Goal: Task Accomplishment & Management: Complete application form

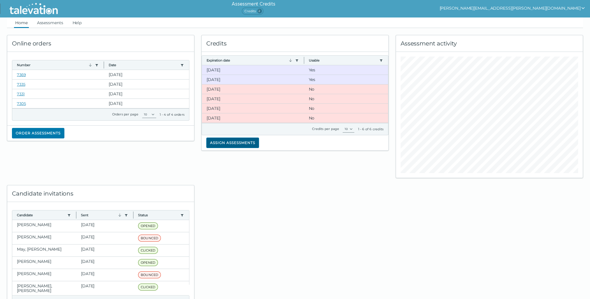
click at [233, 140] on button "Assign assessments" at bounding box center [232, 143] width 53 height 10
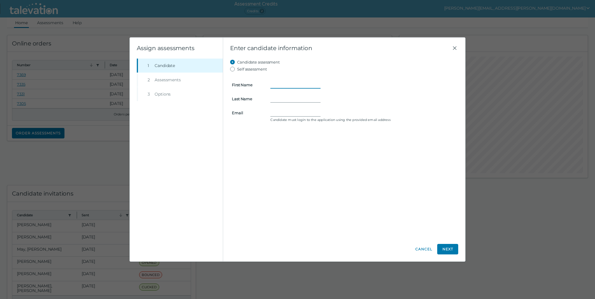
click at [275, 82] on input "First Name" at bounding box center [295, 84] width 50 height 7
type input "Tim"
type input "Shoptaugh"
click at [344, 101] on div "Shoptaugh" at bounding box center [363, 98] width 186 height 7
click at [296, 112] on input "shopttj" at bounding box center [295, 112] width 50 height 7
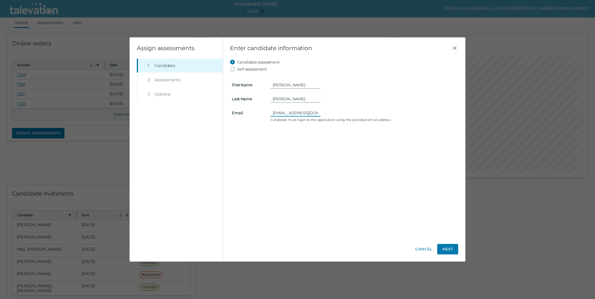
type input "[EMAIL_ADDRESS][DOMAIN_NAME]"
click at [443, 249] on button "Next" at bounding box center [447, 249] width 21 height 10
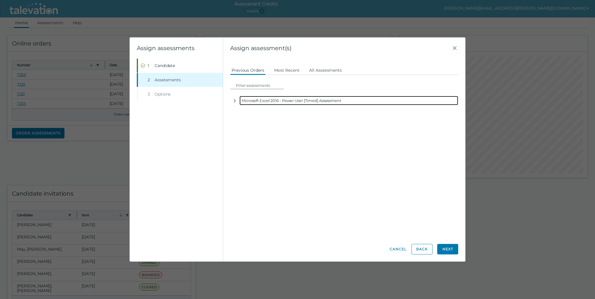
click at [267, 101] on div "Microsoft Excel 2016 - Power User [Timed] Assessment" at bounding box center [348, 100] width 219 height 9
click at [235, 99] on icon "button" at bounding box center [234, 101] width 5 height 5
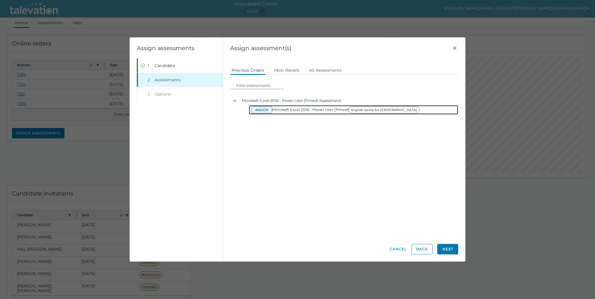
click at [258, 109] on button "Assign" at bounding box center [261, 109] width 21 height 7
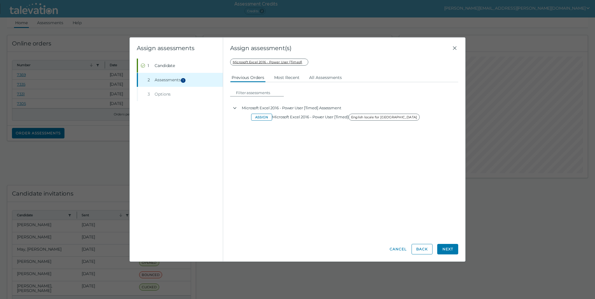
click at [453, 251] on button "Next" at bounding box center [447, 249] width 21 height 10
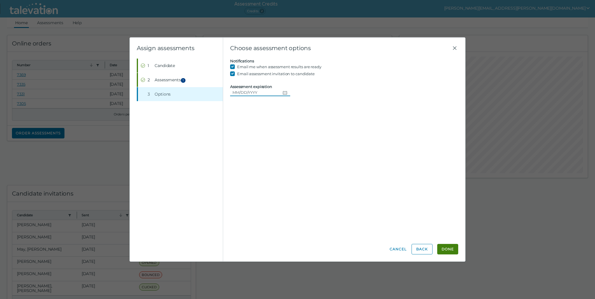
click at [286, 91] on button "Choose date" at bounding box center [285, 92] width 10 height 7
click at [294, 163] on button "26" at bounding box center [292, 163] width 10 height 10
type input "[DATE]"
click at [453, 248] on button "Done" at bounding box center [447, 249] width 21 height 10
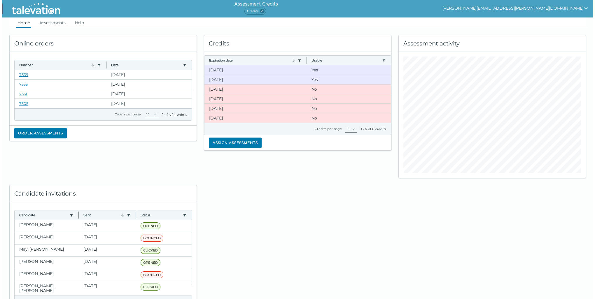
scroll to position [16, 0]
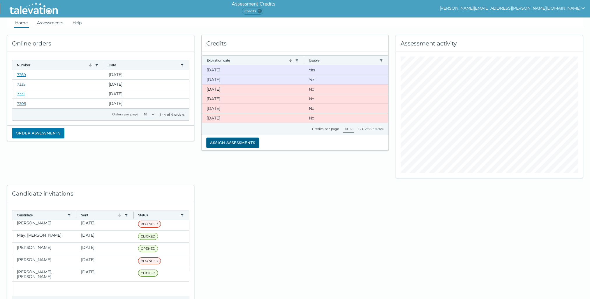
click at [230, 142] on button "Assign assessments" at bounding box center [232, 143] width 53 height 10
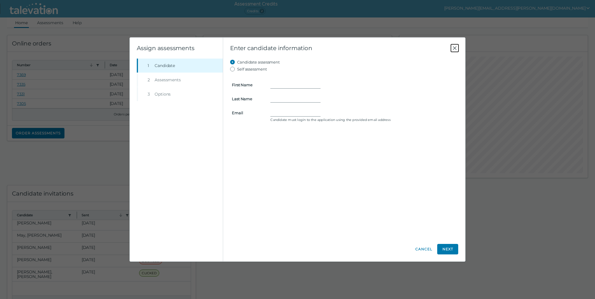
click at [455, 48] on icon "Close" at bounding box center [454, 48] width 7 height 7
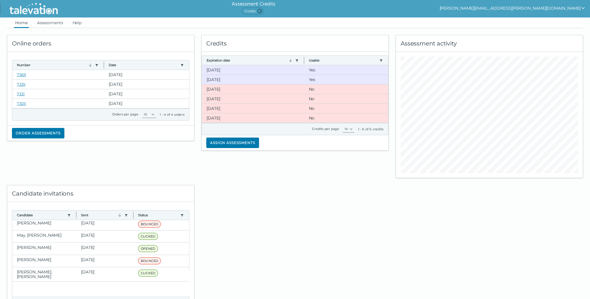
click at [238, 180] on div at bounding box center [295, 245] width 194 height 135
click at [238, 179] on div at bounding box center [295, 245] width 194 height 135
click at [249, 175] on div "Credits Expiration date Use left or right key to resize the column Usable Use l…" at bounding box center [295, 103] width 194 height 150
click at [48, 23] on link "Assessments" at bounding box center [50, 22] width 29 height 10
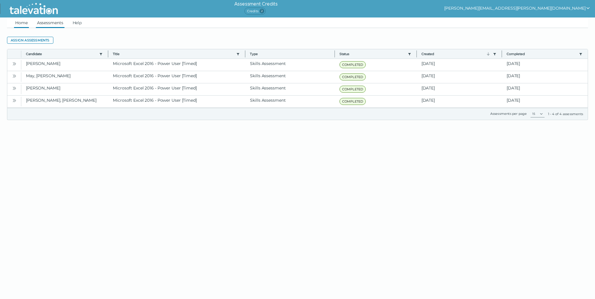
click at [26, 23] on link "Home" at bounding box center [21, 22] width 15 height 10
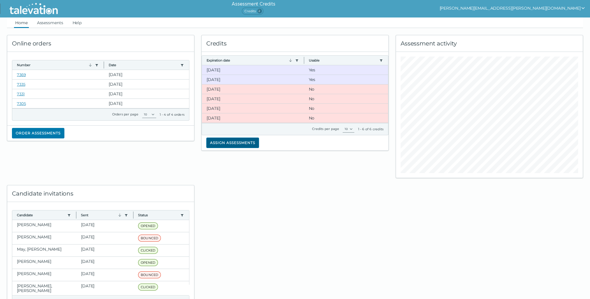
click at [227, 140] on button "Assign assessments" at bounding box center [232, 143] width 53 height 10
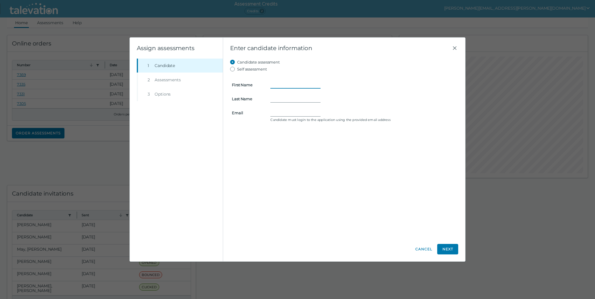
click at [277, 83] on input "First Name" at bounding box center [295, 84] width 50 height 7
type input "Tim"
type input "Shoptaugh"
type input "shopttj@gmail.com"
click at [443, 250] on button "Next" at bounding box center [447, 249] width 21 height 10
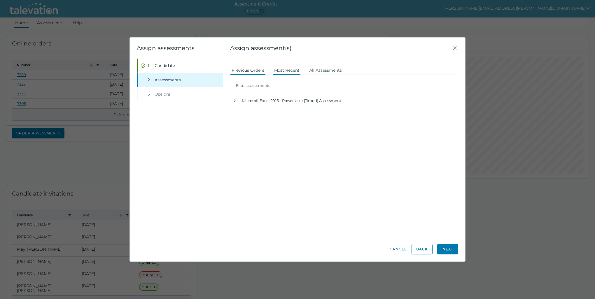
click at [292, 69] on button "Most Recent" at bounding box center [287, 70] width 28 height 10
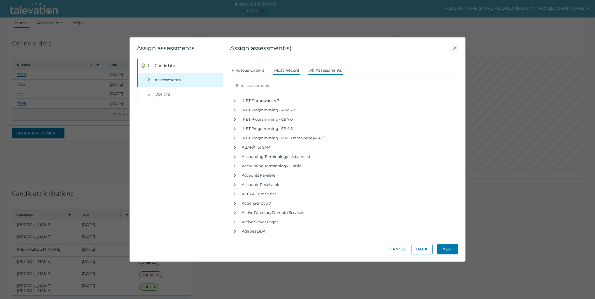
click at [326, 69] on button "All Assessments" at bounding box center [325, 70] width 36 height 10
click at [255, 71] on button "Previous Orders" at bounding box center [248, 70] width 36 height 10
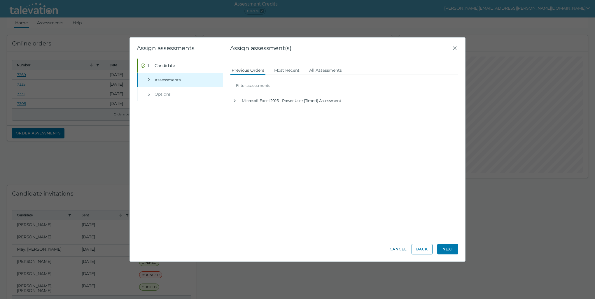
click at [401, 246] on button "Cancel" at bounding box center [397, 249] width 17 height 10
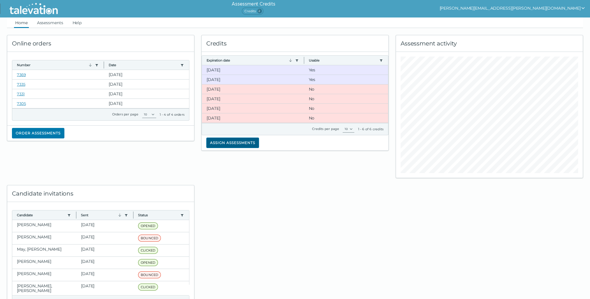
click at [218, 140] on button "Assign assessments" at bounding box center [232, 143] width 53 height 10
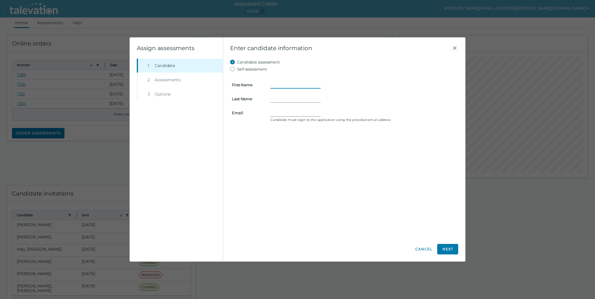
click at [273, 87] on input "First Name" at bounding box center [295, 84] width 50 height 7
type input "[PERSON_NAME]"
type input "[EMAIL_ADDRESS][DOMAIN_NAME]"
click at [452, 250] on button "Next" at bounding box center [447, 249] width 21 height 10
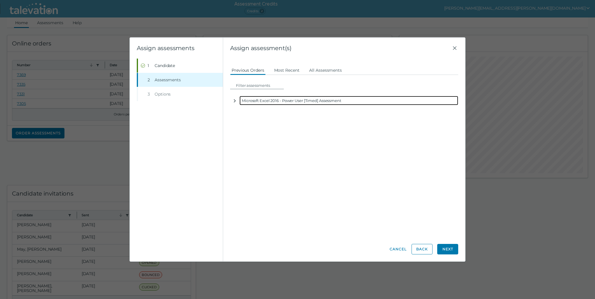
click at [238, 102] on button "button" at bounding box center [234, 100] width 9 height 9
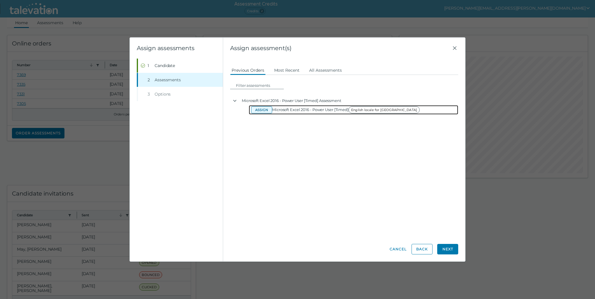
click at [263, 110] on button "Assign" at bounding box center [261, 109] width 21 height 7
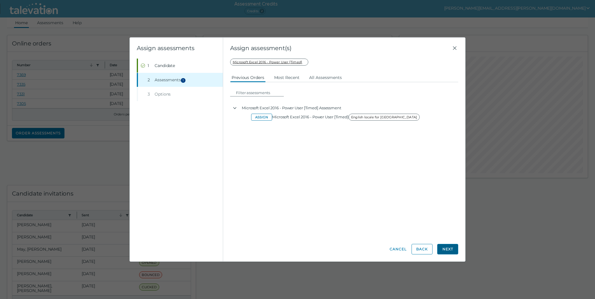
click at [444, 249] on button "Next" at bounding box center [447, 249] width 21 height 10
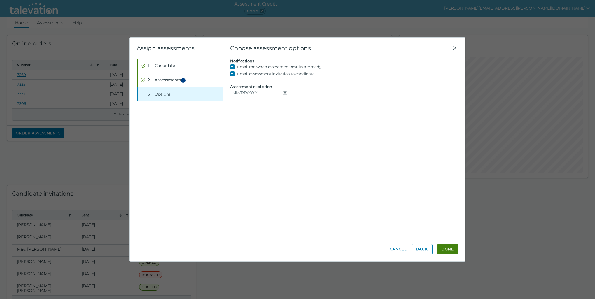
click at [242, 94] on input "Assessment expiration" at bounding box center [255, 92] width 50 height 7
click at [284, 93] on icon "Choose date" at bounding box center [284, 92] width 5 height 5
click at [295, 164] on button "26" at bounding box center [292, 163] width 10 height 10
type input "09/26/2025"
click at [452, 47] on icon "Close" at bounding box center [454, 48] width 7 height 7
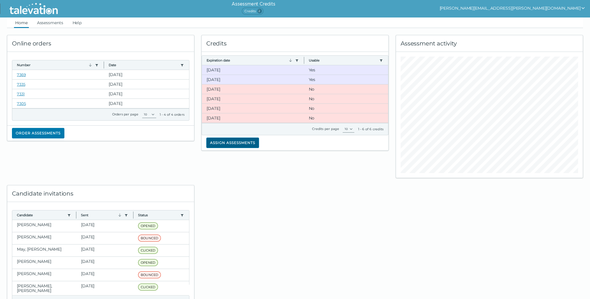
click at [250, 143] on button "Assign assessments" at bounding box center [232, 143] width 53 height 10
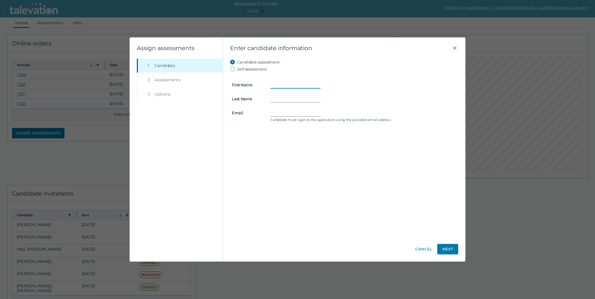
click at [274, 84] on input "First Name" at bounding box center [295, 84] width 50 height 7
type input "[PERSON_NAME]"
type input "shopttj@gmail.com"
click at [444, 247] on button "Next" at bounding box center [447, 249] width 21 height 10
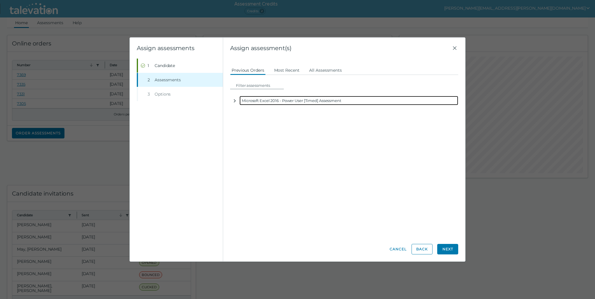
click at [234, 101] on icon "button" at bounding box center [234, 101] width 5 height 5
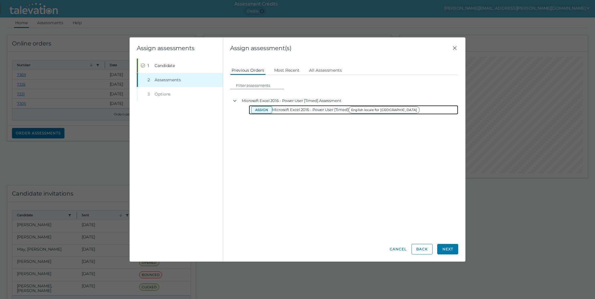
click at [255, 110] on button "Assign" at bounding box center [261, 109] width 21 height 7
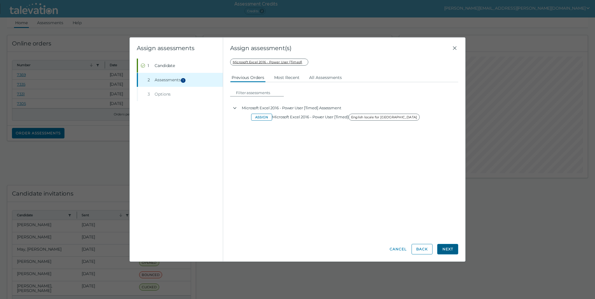
click at [444, 247] on button "Next" at bounding box center [447, 249] width 21 height 10
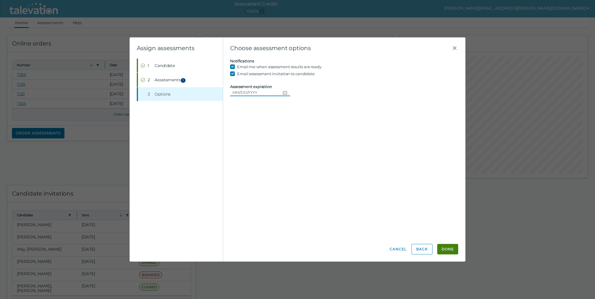
click at [280, 92] on button "Choose date" at bounding box center [285, 92] width 10 height 7
click at [293, 164] on button "26" at bounding box center [292, 163] width 10 height 10
type input "09/26/2025"
click at [298, 159] on div "Candidate assessment Self assessment First Name Tim Last Name Shoptaugh Email s…" at bounding box center [344, 148] width 228 height 178
click at [265, 92] on input "09/26/2025" at bounding box center [255, 92] width 50 height 7
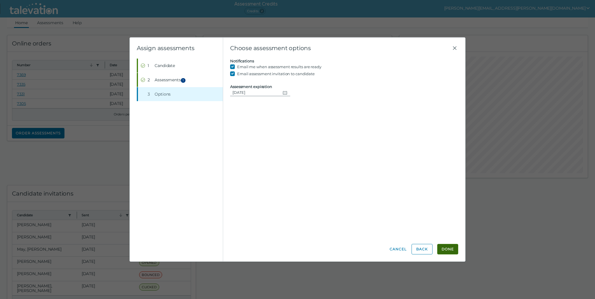
click at [447, 247] on button "Done" at bounding box center [447, 249] width 21 height 10
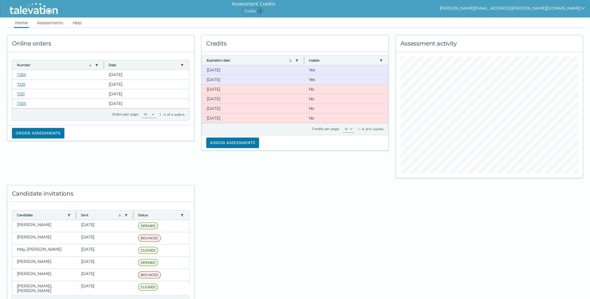
click at [445, 245] on div "Online orders Number Use left or right key to resize the column Date Use left o…" at bounding box center [294, 170] width 583 height 285
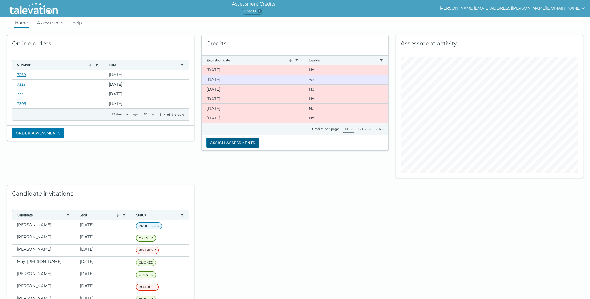
click at [213, 143] on button "Assign assessments" at bounding box center [232, 143] width 53 height 10
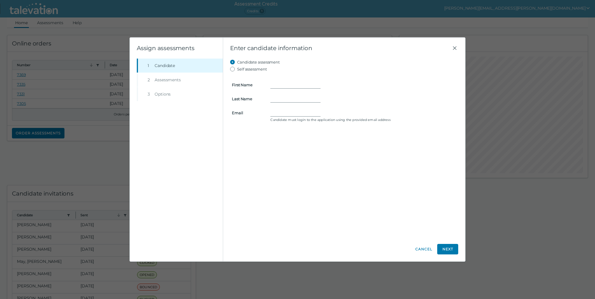
drag, startPoint x: 164, startPoint y: 81, endPoint x: 170, endPoint y: 80, distance: 6.4
click at [164, 81] on li "Step 2 Assessments" at bounding box center [180, 80] width 86 height 14
click at [455, 47] on icon "Close" at bounding box center [454, 48] width 7 height 7
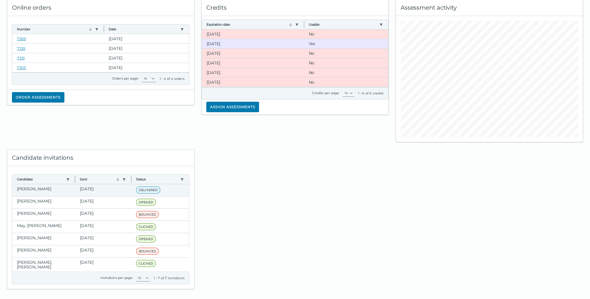
scroll to position [37, 0]
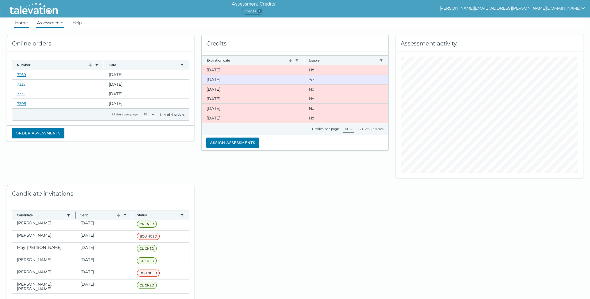
click at [51, 24] on link "Assessments" at bounding box center [50, 22] width 29 height 10
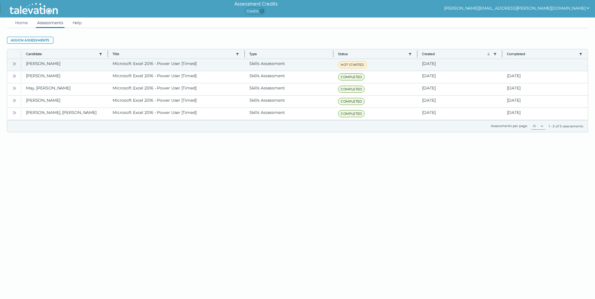
click at [14, 64] on icon "Open" at bounding box center [14, 63] width 5 height 5
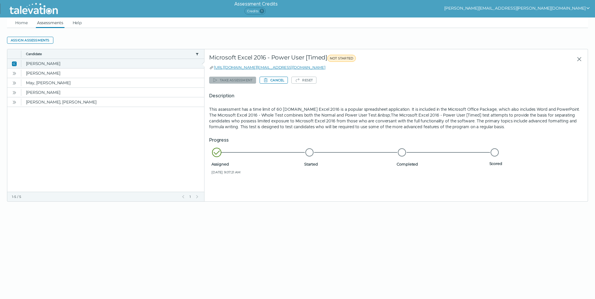
click at [14, 64] on icon "Close" at bounding box center [14, 63] width 5 height 5
click at [15, 63] on icon "Close" at bounding box center [14, 63] width 5 height 5
click at [23, 22] on link "Home" at bounding box center [21, 22] width 15 height 10
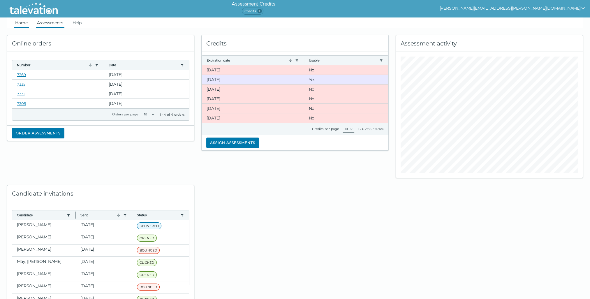
click at [44, 24] on link "Assessments" at bounding box center [50, 22] width 29 height 10
